Goal: Information Seeking & Learning: Learn about a topic

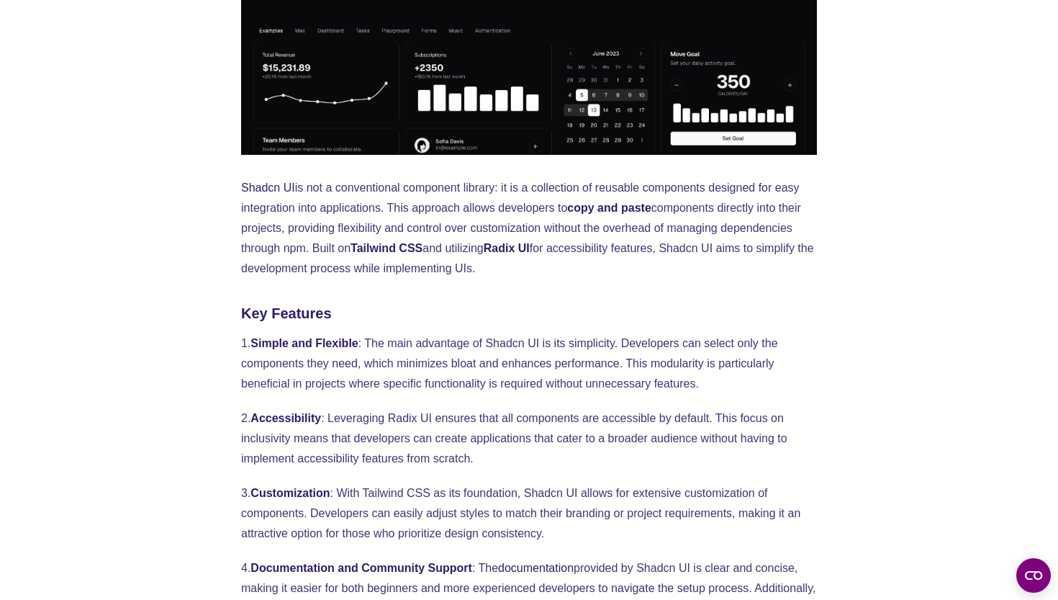
scroll to position [814, 0]
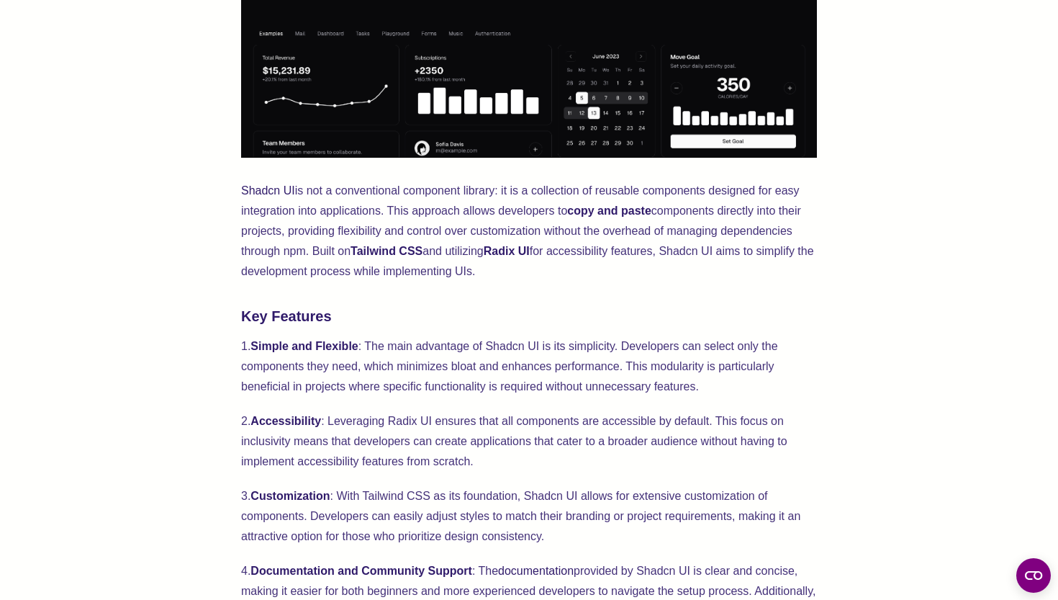
drag, startPoint x: 428, startPoint y: 181, endPoint x: 509, endPoint y: 267, distance: 118.2
click at [509, 267] on p "Shadcn UI is not a conventional component library: it is a collection of reusab…" at bounding box center [529, 231] width 576 height 101
drag, startPoint x: 509, startPoint y: 267, endPoint x: 197, endPoint y: 179, distance: 324.0
click at [197, 179] on div "Shadcn UI has emerged as a great tool for web development, particularly for Rea…" at bounding box center [529, 544] width 943 height 1640
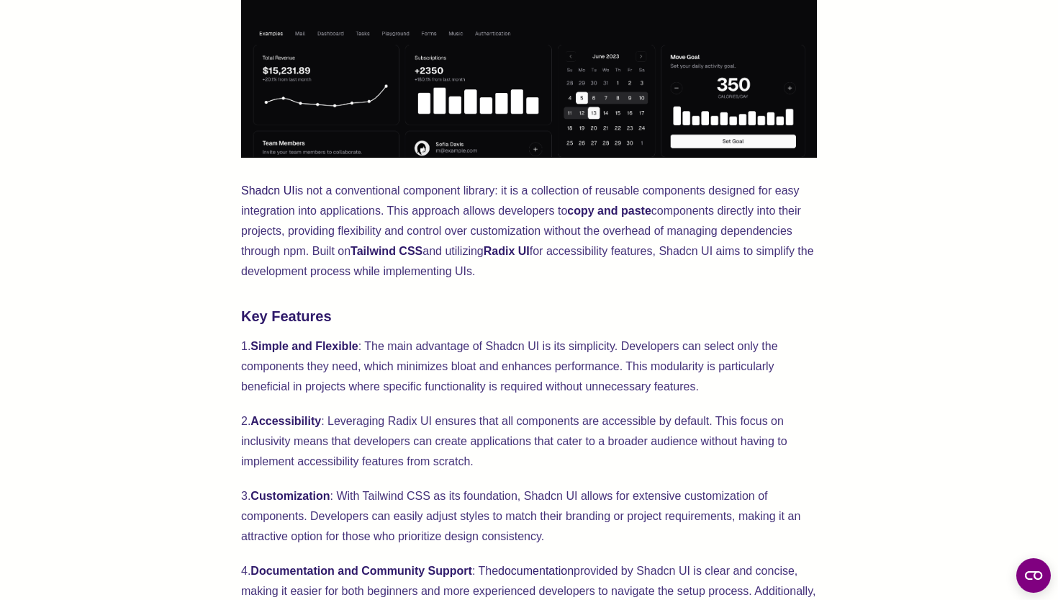
click at [197, 179] on div "Shadcn UI has emerged as a great tool for web development, particularly for Rea…" at bounding box center [529, 544] width 943 height 1640
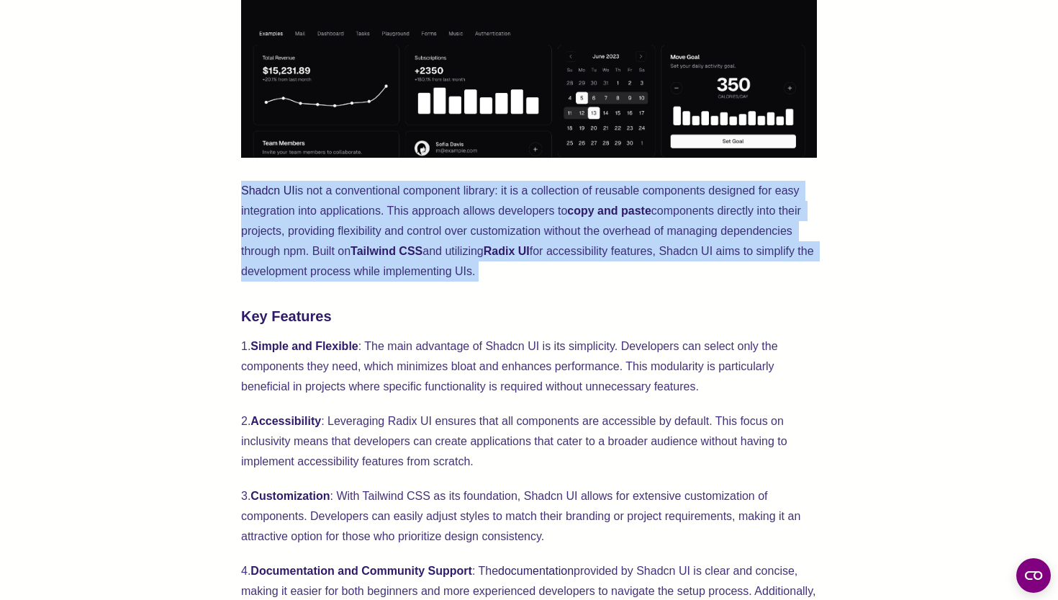
drag, startPoint x: 197, startPoint y: 179, endPoint x: 529, endPoint y: 271, distance: 344.4
click at [529, 271] on div "Shadcn UI has emerged as a great tool for web development, particularly for Rea…" at bounding box center [529, 544] width 943 height 1640
click at [529, 271] on p "Shadcn UI is not a conventional component library: it is a collection of reusab…" at bounding box center [529, 231] width 576 height 101
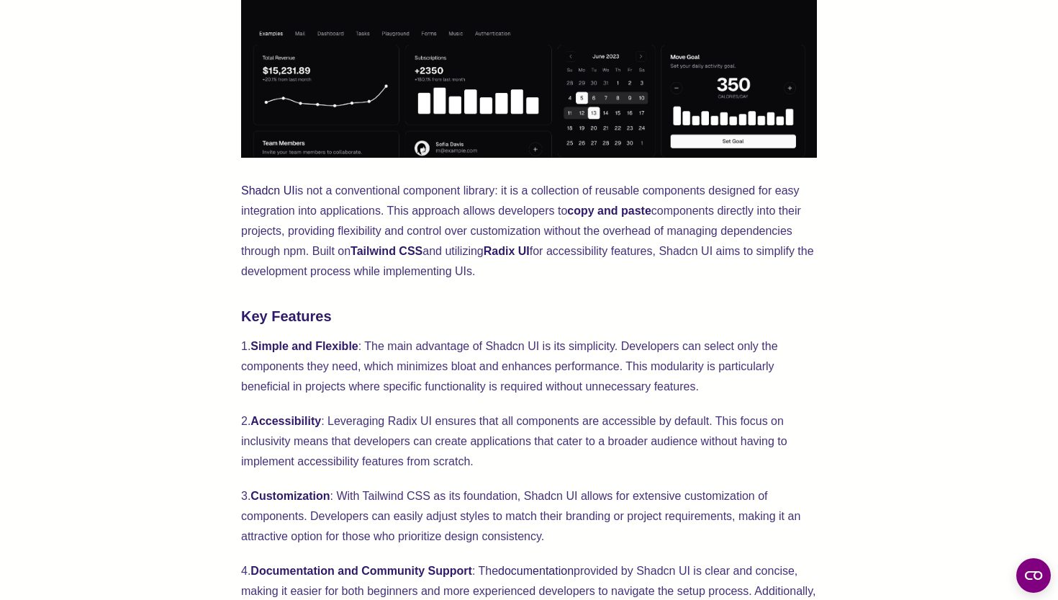
drag, startPoint x: 529, startPoint y: 271, endPoint x: 227, endPoint y: 201, distance: 309.6
click at [227, 201] on div "Shadcn UI has emerged as a great tool for web development, particularly for Rea…" at bounding box center [529, 544] width 943 height 1640
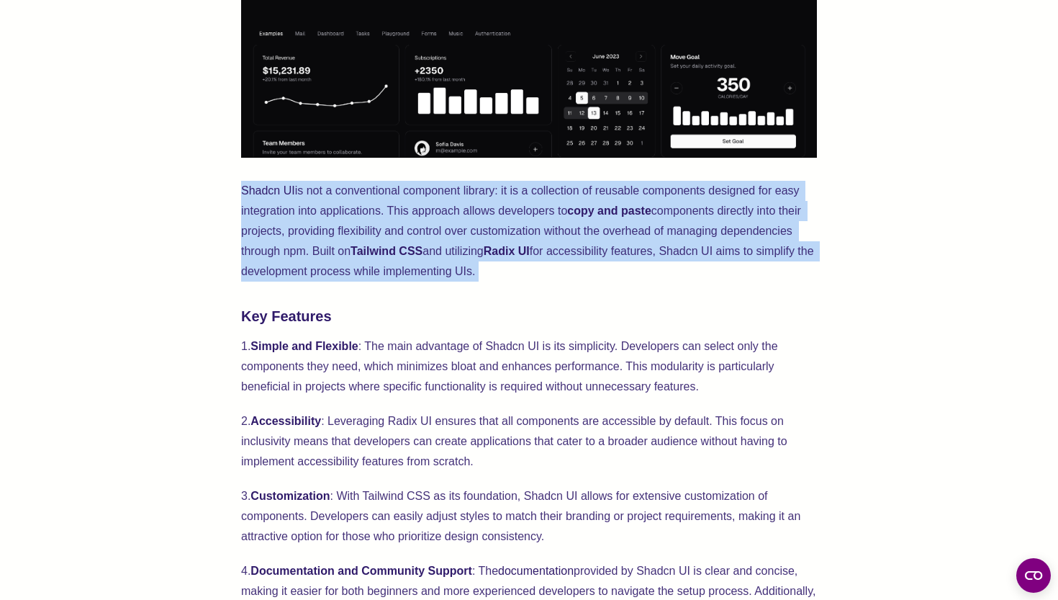
drag, startPoint x: 221, startPoint y: 175, endPoint x: 502, endPoint y: 286, distance: 302.5
click at [502, 286] on div "Shadcn UI has emerged as a great tool for web development, particularly for Rea…" at bounding box center [529, 544] width 943 height 1640
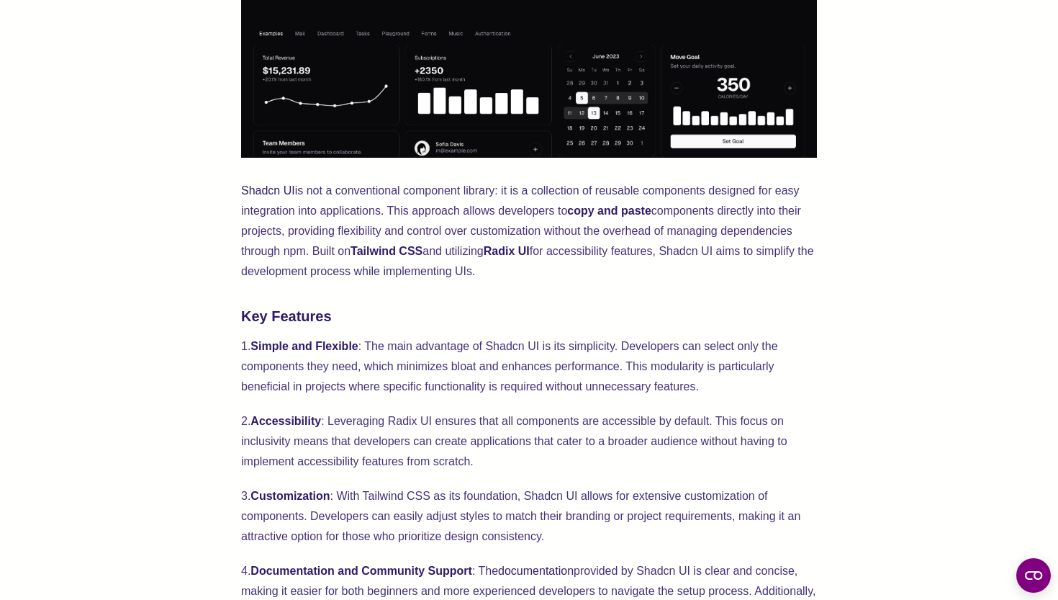
click at [502, 286] on div "Shadcn UI has emerged as a great tool for web development, particularly for Rea…" at bounding box center [529, 500] width 576 height 1467
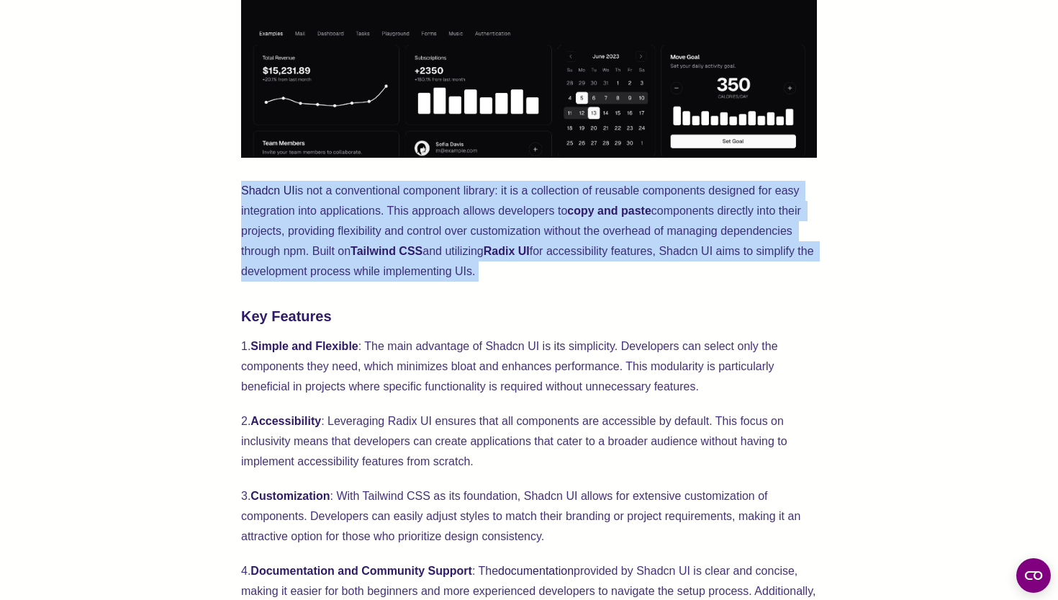
drag, startPoint x: 542, startPoint y: 286, endPoint x: 219, endPoint y: 186, distance: 338.1
click at [219, 186] on div "Shadcn UI has emerged as a great tool for web development, particularly for Rea…" at bounding box center [529, 544] width 943 height 1640
drag, startPoint x: 219, startPoint y: 186, endPoint x: 518, endPoint y: 281, distance: 314.2
click at [518, 281] on div "Shadcn UI has emerged as a great tool for web development, particularly for Rea…" at bounding box center [529, 544] width 943 height 1640
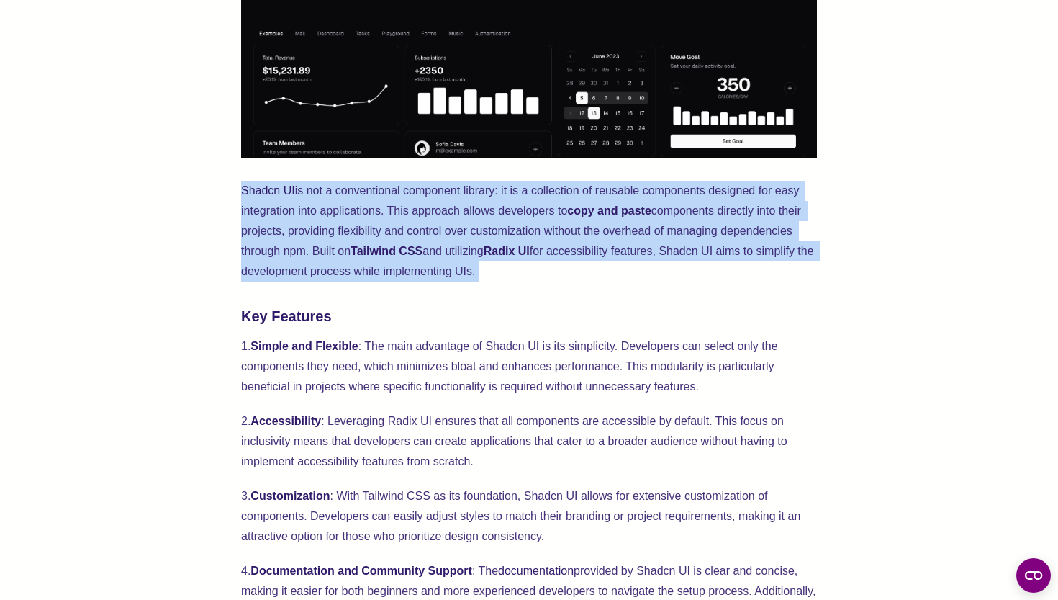
click at [518, 281] on p "Shadcn UI is not a conventional component library: it is a collection of reusab…" at bounding box center [529, 231] width 576 height 101
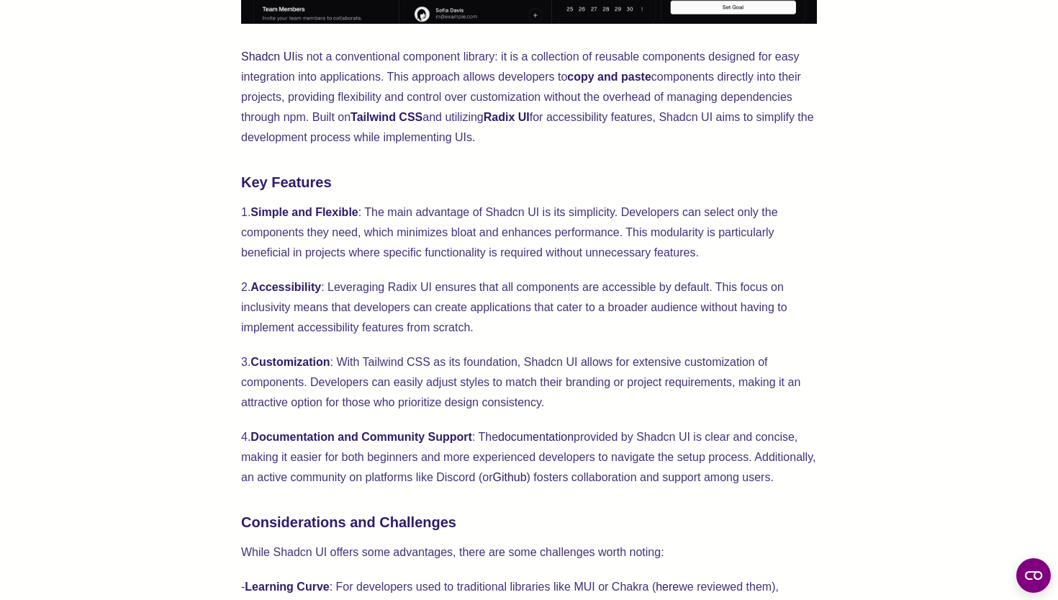
scroll to position [948, 0]
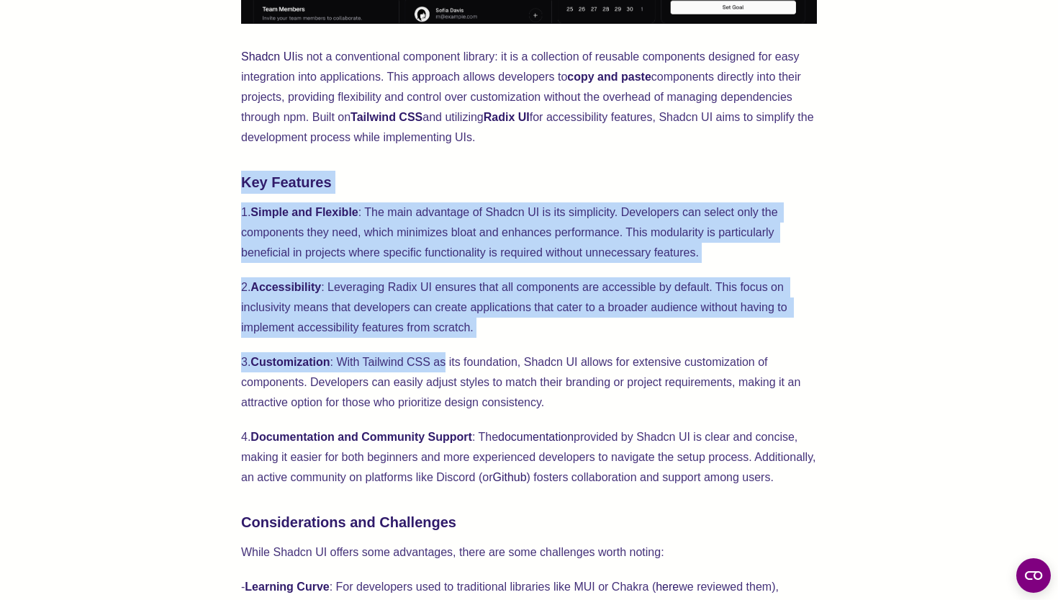
drag, startPoint x: 225, startPoint y: 186, endPoint x: 449, endPoint y: 368, distance: 288.7
click at [449, 368] on div "Shadcn UI has emerged as a great tool for web development, particularly for Rea…" at bounding box center [529, 410] width 943 height 1640
click at [449, 368] on p "3. Customization : With Tailwind CSS as its foundation, Shadcn UI allows for ex…" at bounding box center [529, 382] width 576 height 60
drag, startPoint x: 449, startPoint y: 368, endPoint x: 322, endPoint y: 172, distance: 233.6
click at [320, 176] on div "Shadcn UI has emerged as a great tool for web development, particularly for Rea…" at bounding box center [529, 367] width 576 height 1467
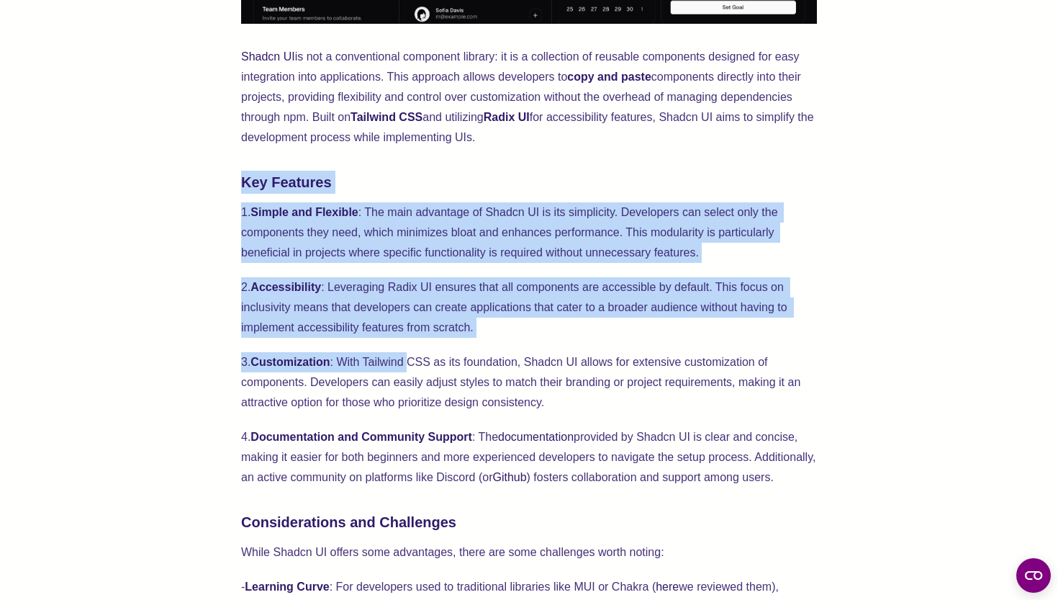
drag, startPoint x: 323, startPoint y: 159, endPoint x: 415, endPoint y: 382, distance: 240.8
click at [415, 376] on div "Shadcn UI has emerged as a great tool for web development, particularly for Rea…" at bounding box center [529, 367] width 576 height 1467
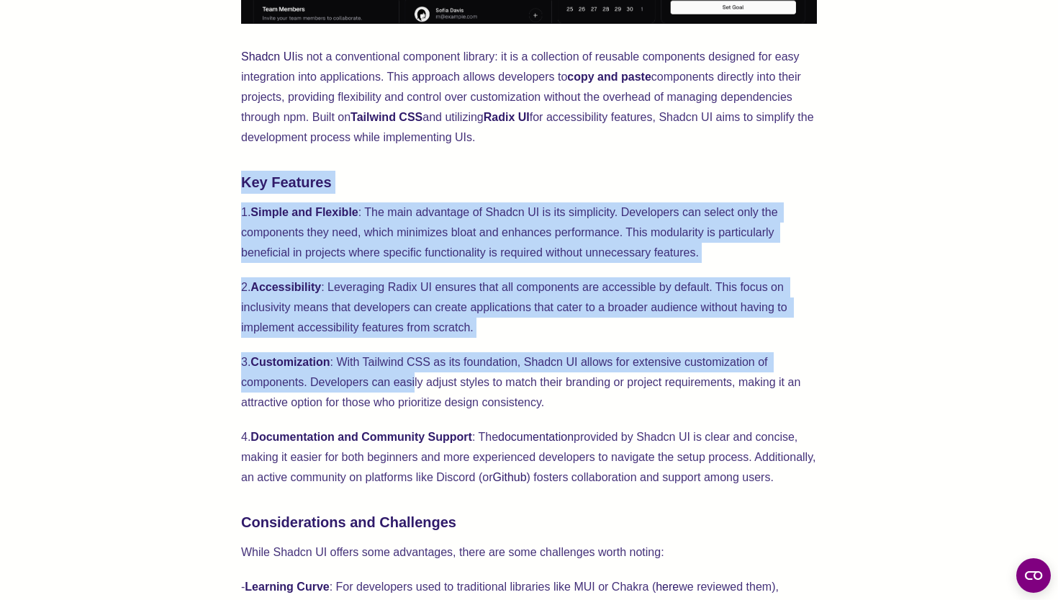
click at [415, 382] on p "3. Customization : With Tailwind CSS as its foundation, Shadcn UI allows for ex…" at bounding box center [529, 382] width 576 height 60
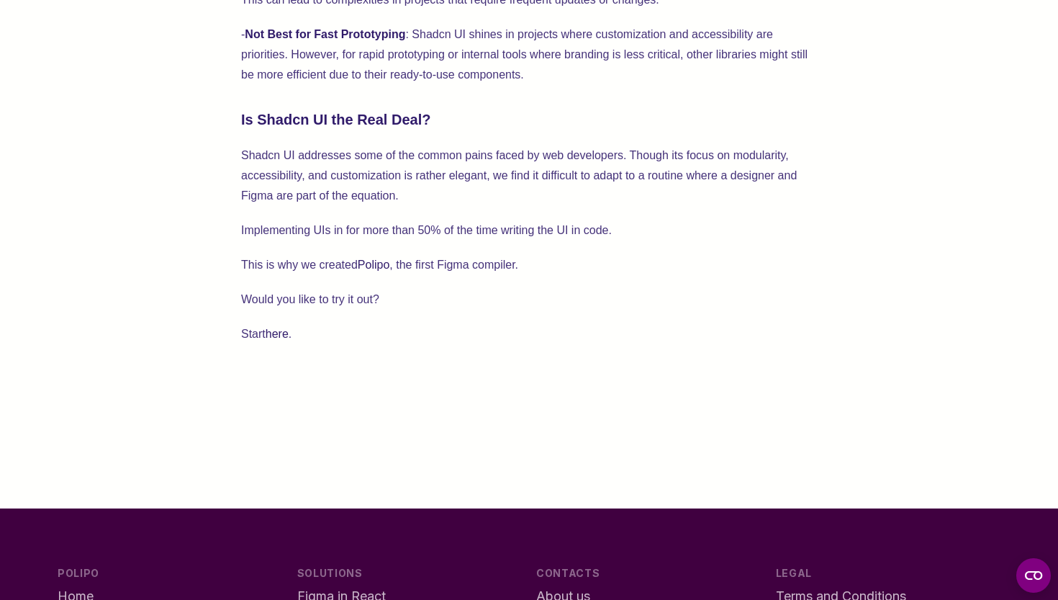
scroll to position [1675, 0]
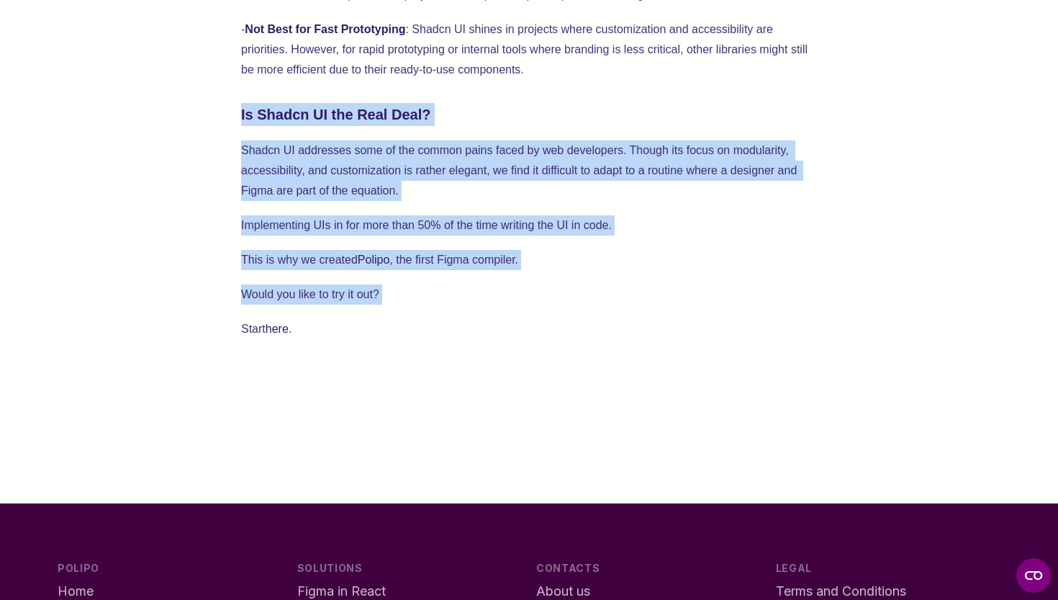
drag, startPoint x: 153, startPoint y: 116, endPoint x: 249, endPoint y: 312, distance: 218.9
